Goal: Task Accomplishment & Management: Manage account settings

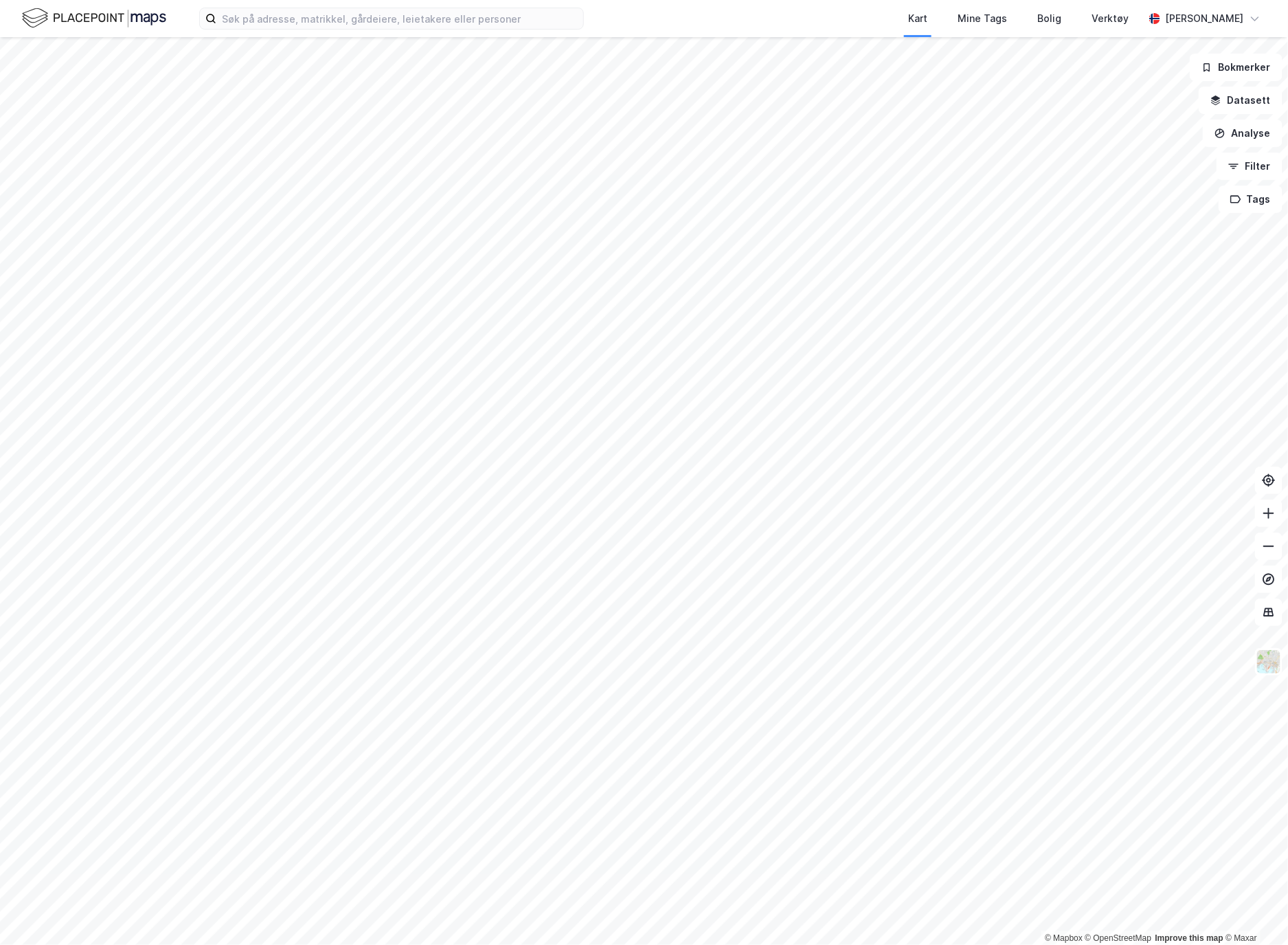
click at [120, 24] on img at bounding box center [94, 18] width 145 height 24
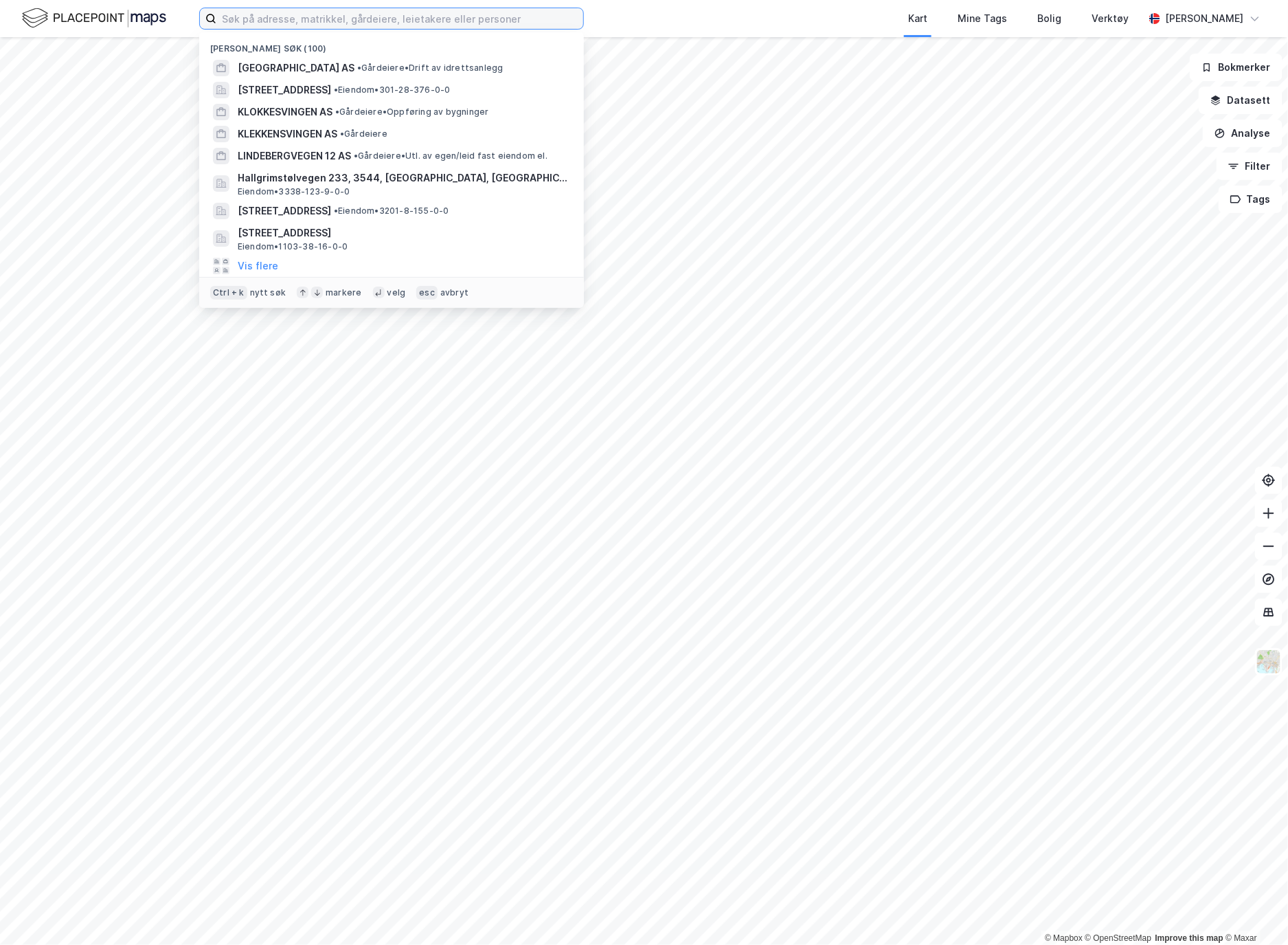
click at [277, 18] on input at bounding box center [399, 18] width 366 height 21
click at [1233, 18] on div "[PERSON_NAME]" at bounding box center [1205, 19] width 78 height 17
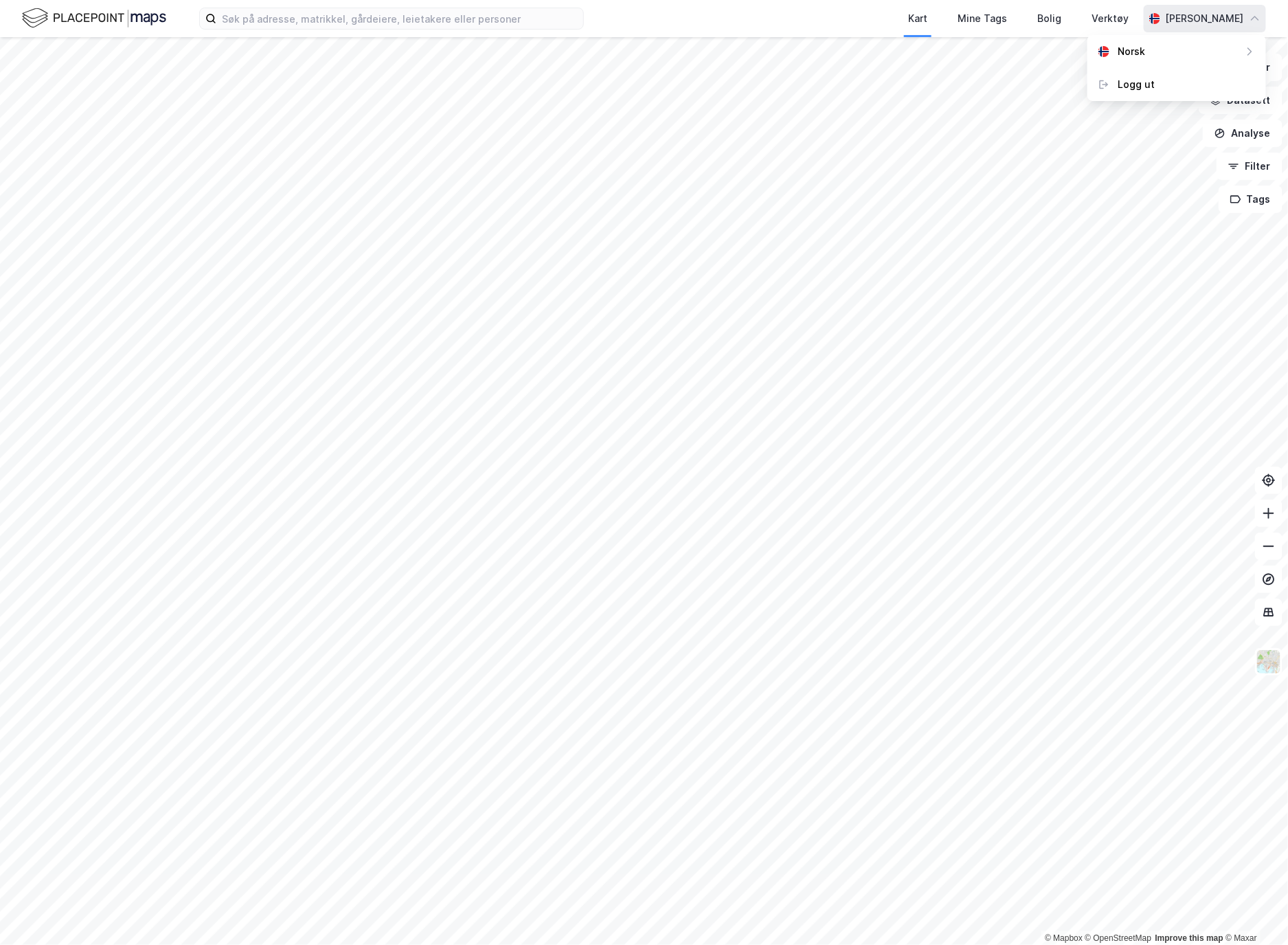
click at [1148, 84] on div "Logg ut" at bounding box center [1137, 84] width 37 height 17
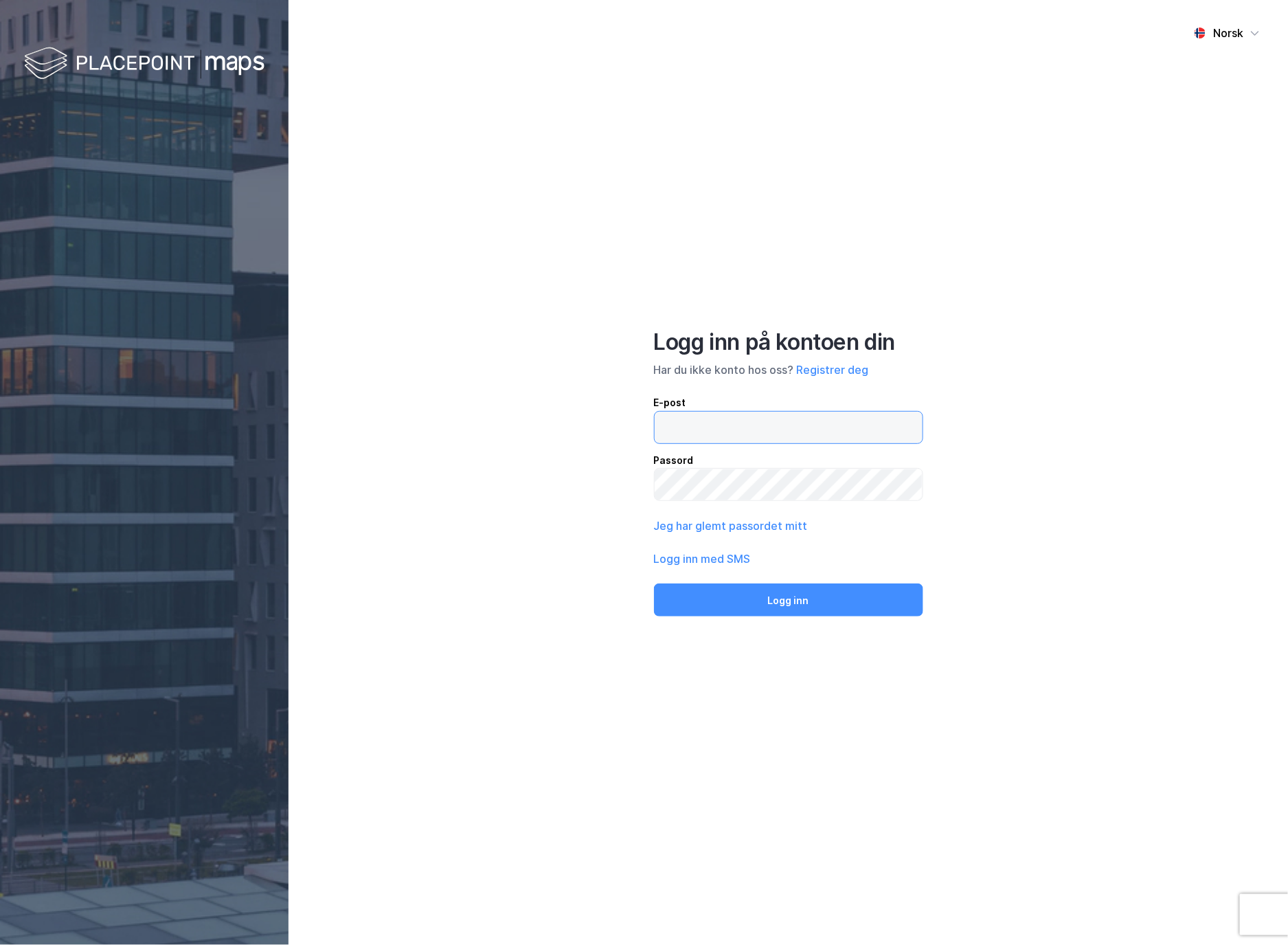
type input "[PERSON_NAME][EMAIL_ADDRESS][DOMAIN_NAME]"
click at [731, 574] on div "Logg inn på kontoen din Har du ikke konto hos oss? Registrer deg E-post [PERSON…" at bounding box center [789, 472] width 270 height 288
click at [733, 589] on button "Logg inn" at bounding box center [789, 600] width 270 height 33
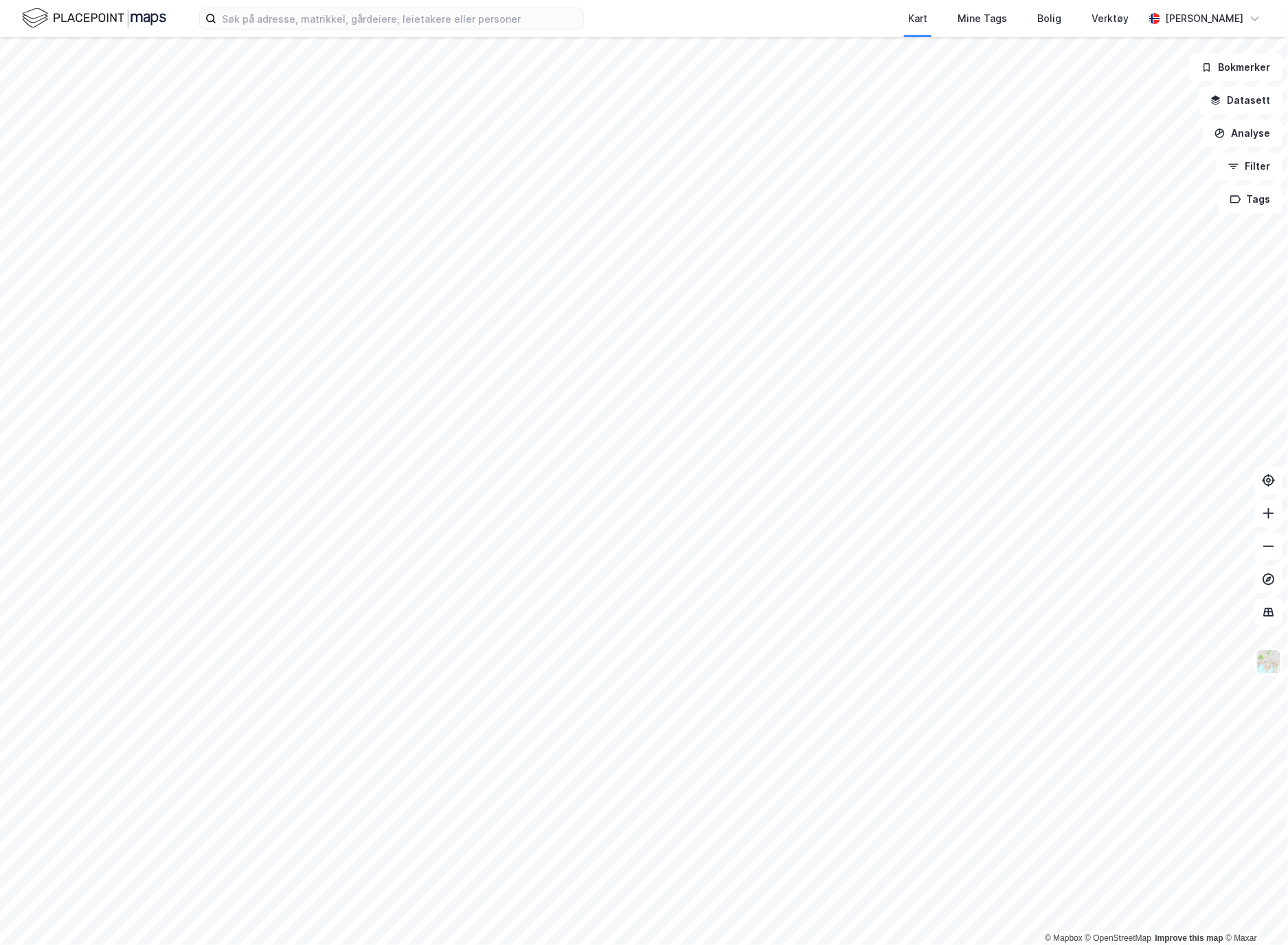
click at [1251, 28] on div "[PERSON_NAME]" at bounding box center [1204, 19] width 122 height 27
click at [1251, 23] on icon at bounding box center [1255, 18] width 11 height 11
